Goal: Information Seeking & Learning: Learn about a topic

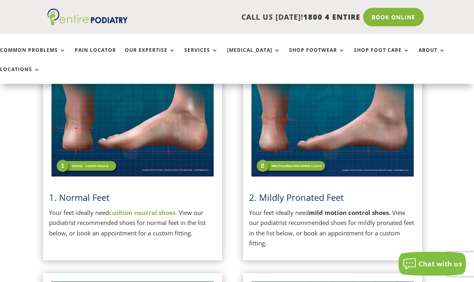
scroll to position [212, 4]
click at [354, 112] on img at bounding box center [332, 120] width 167 height 118
click at [335, 208] on strong "mild motion control shoes" at bounding box center [349, 212] width 80 height 8
click at [346, 208] on strong "mild motion control shoes" at bounding box center [349, 212] width 80 height 8
click at [358, 123] on img at bounding box center [332, 120] width 167 height 118
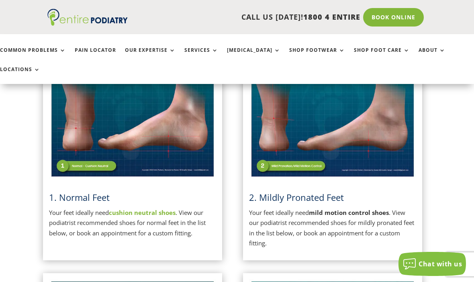
click at [357, 115] on img at bounding box center [332, 120] width 167 height 118
click at [314, 210] on p "Your feet ideally need mild motion control shoes . View our podiatrist recommen…" at bounding box center [332, 228] width 167 height 41
click at [319, 208] on p "Your feet ideally need mild motion control shoes . View our podiatrist recommen…" at bounding box center [332, 228] width 167 height 41
click at [300, 152] on img at bounding box center [332, 120] width 167 height 118
click at [292, 150] on img at bounding box center [332, 120] width 167 height 118
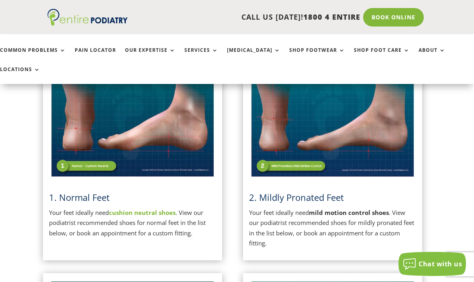
click at [331, 120] on img at bounding box center [332, 120] width 167 height 118
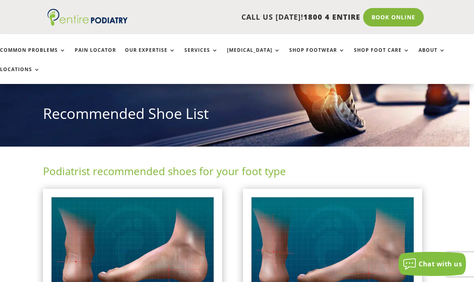
scroll to position [91, 4]
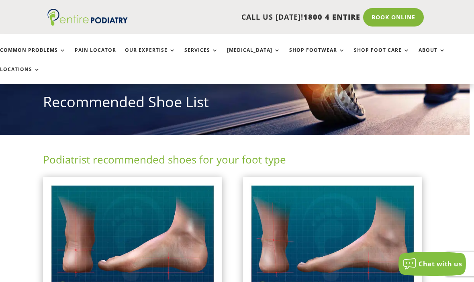
click at [332, 204] on img at bounding box center [332, 242] width 167 height 118
click at [331, 213] on img at bounding box center [332, 242] width 167 height 118
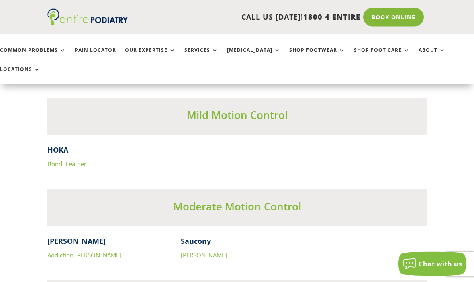
scroll to position [2422, 0]
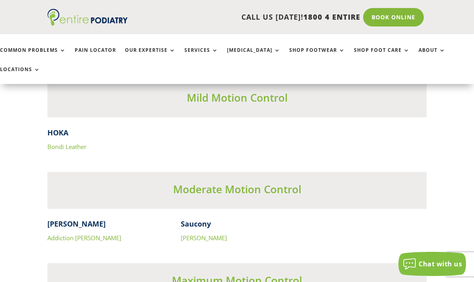
click at [73, 234] on link "Addiction [PERSON_NAME]" at bounding box center [84, 238] width 74 height 8
